Goal: Transaction & Acquisition: Purchase product/service

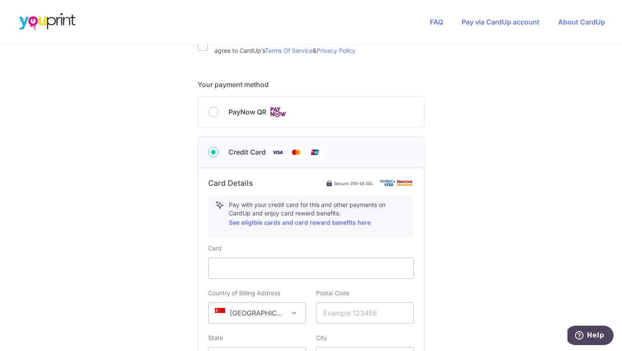
scroll to position [323, 0]
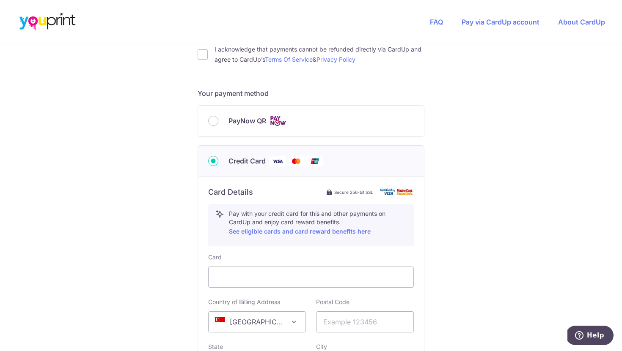
click at [211, 101] on div "Your payment method PayNow QR Summary Total Payable SGD 43.60 All details above…" at bounding box center [311, 280] width 227 height 384
click at [212, 121] on input "PayNow QR" at bounding box center [213, 121] width 10 height 10
radio input "true"
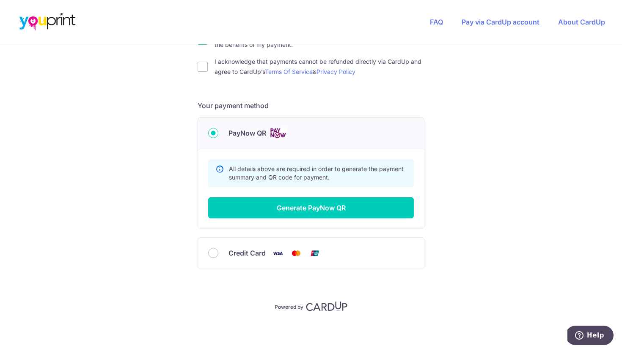
scroll to position [310, 0]
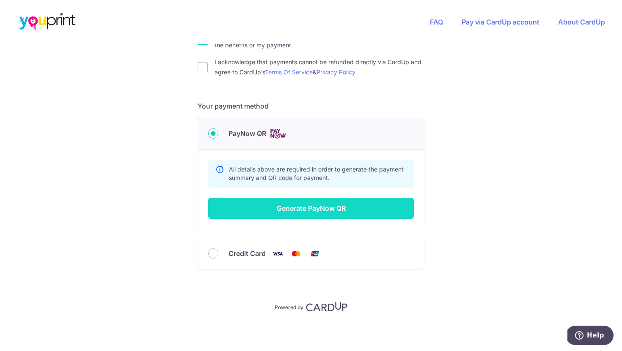
click at [315, 215] on button "Generate PayNow QR" at bounding box center [311, 208] width 206 height 21
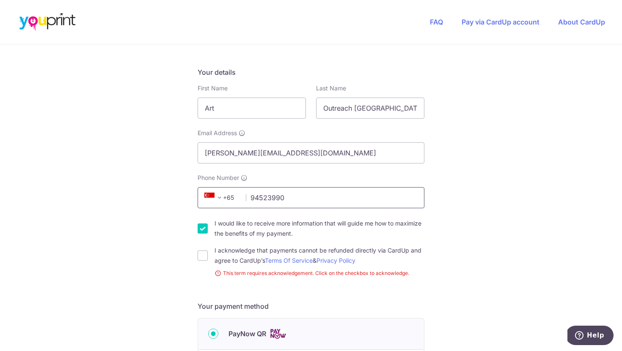
type input "94523990"
select select "65"
click at [203, 257] on input "I acknowledge that payments cannot be refunded directly via CardUp and agree to…" at bounding box center [203, 256] width 10 height 10
checkbox input "true"
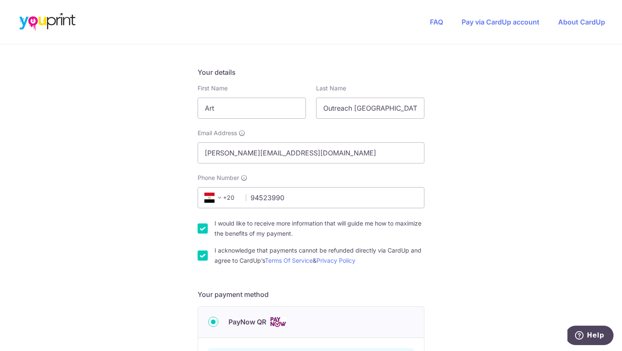
click at [198, 229] on input "I would like to receive more information that will guide me how to maximize the…" at bounding box center [203, 229] width 10 height 10
checkbox input "false"
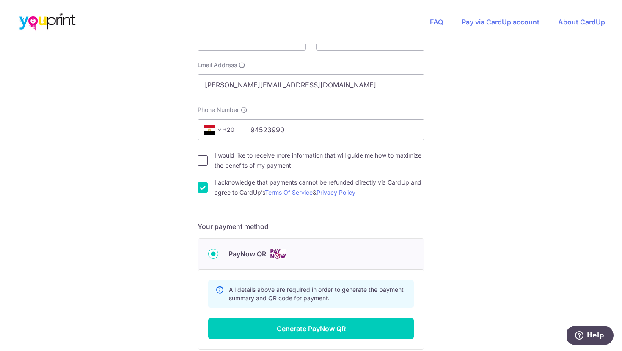
scroll to position [206, 0]
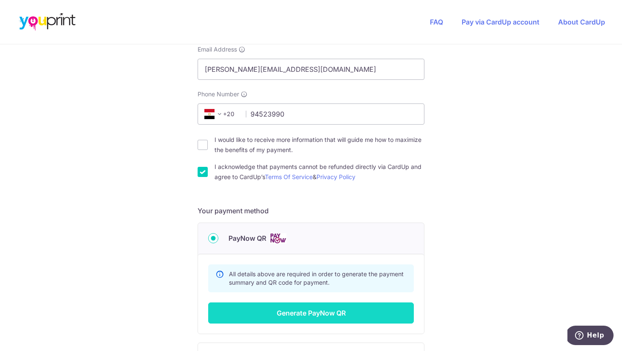
click at [287, 312] on button "Generate PayNow QR" at bounding box center [311, 313] width 206 height 21
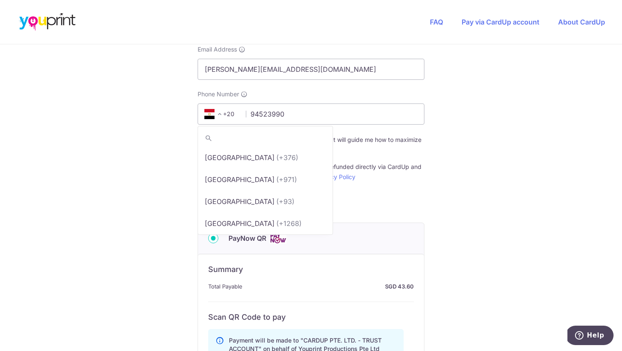
click at [229, 116] on span "+20" at bounding box center [221, 114] width 38 height 10
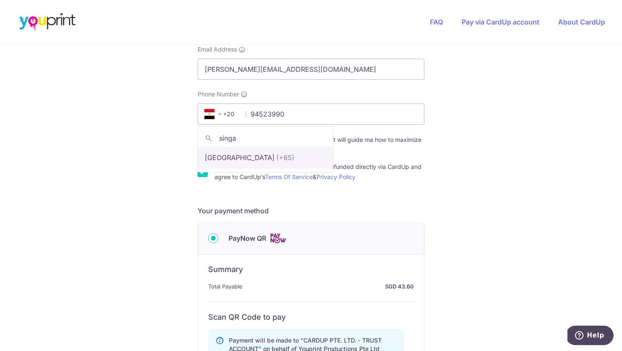
type input "singa"
select select "199"
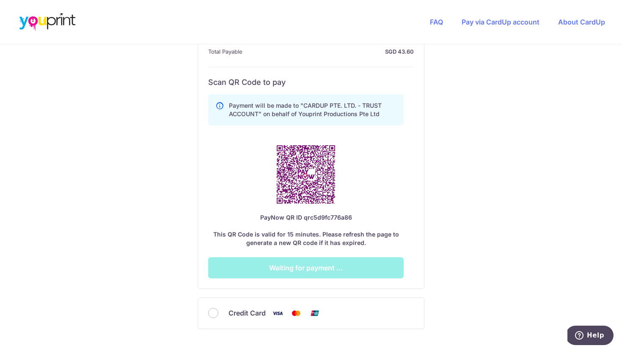
scroll to position [441, 0]
